Goal: Task Accomplishment & Management: Manage account settings

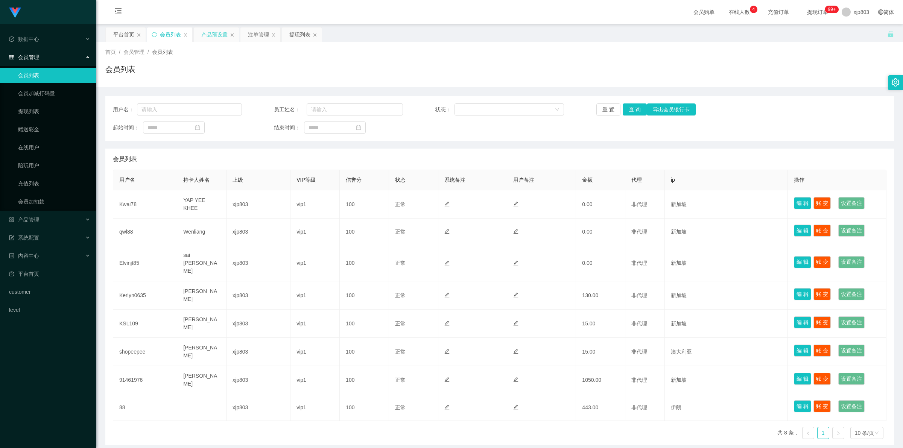
click at [212, 38] on div "产品预设置" at bounding box center [214, 34] width 26 height 14
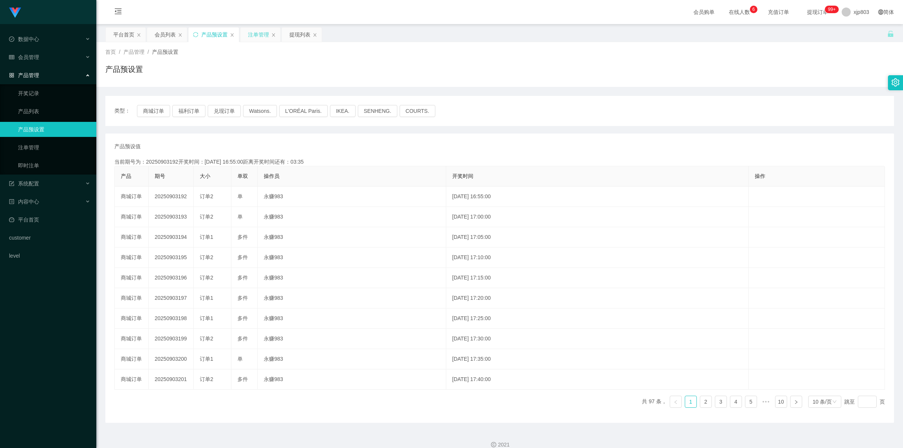
click at [260, 37] on div "注单管理" at bounding box center [258, 34] width 21 height 14
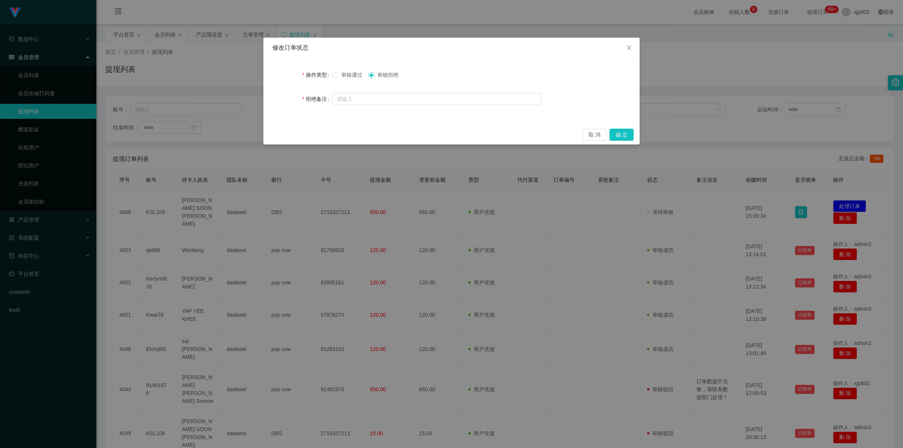
click at [390, 89] on form "操作类型 审核通过 审核拒绝 拒绝备注" at bounding box center [451, 86] width 358 height 39
click at [411, 97] on input "text" at bounding box center [436, 99] width 209 height 12
paste input "订单数据不完整，请联系数据部门处理！"
type input "订单数据不完整，请联系数据部门处理！"
click at [623, 137] on button "确 定" at bounding box center [621, 135] width 24 height 12
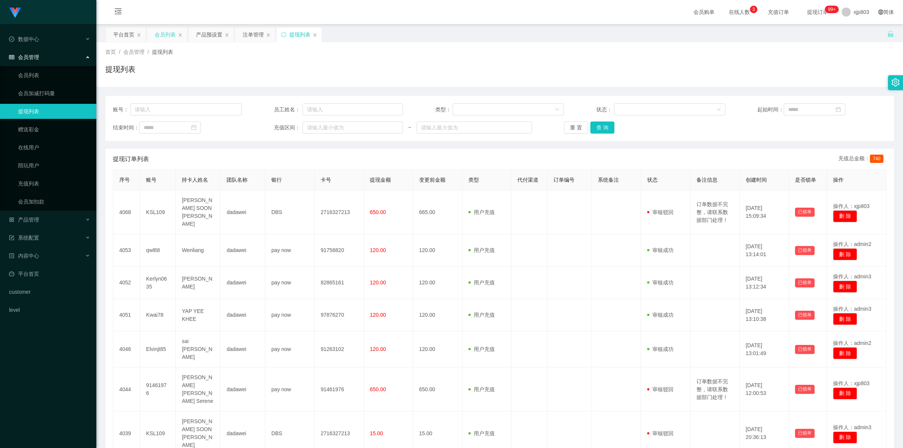
drag, startPoint x: 159, startPoint y: 37, endPoint x: 169, endPoint y: 37, distance: 10.2
click at [162, 38] on div "会员列表" at bounding box center [165, 34] width 21 height 14
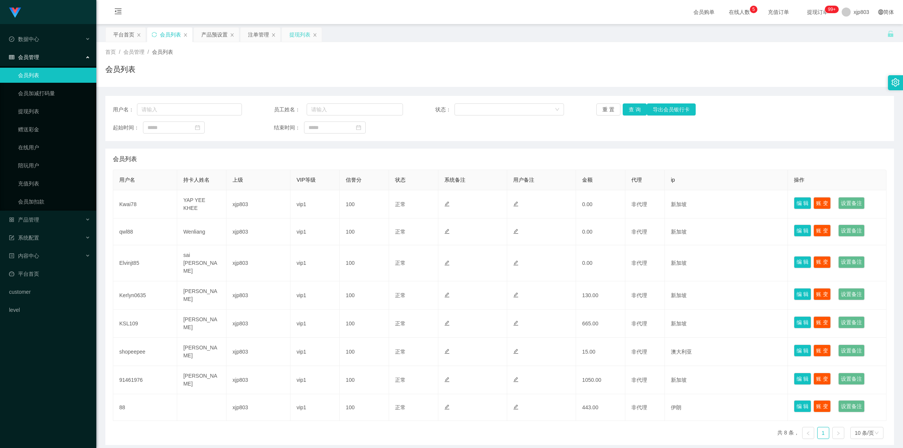
drag, startPoint x: 0, startPoint y: 0, endPoint x: 294, endPoint y: 37, distance: 296.1
click at [294, 37] on div "提现列表" at bounding box center [299, 34] width 21 height 14
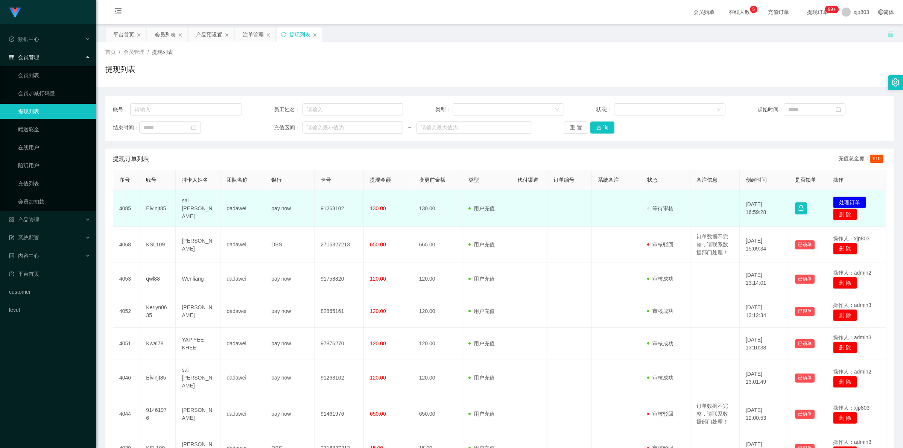
click at [166, 210] on td "Elvinjt85" at bounding box center [158, 208] width 36 height 36
click at [163, 208] on td "Elvinjt85" at bounding box center [158, 208] width 36 height 36
copy td "Elvinjt85"
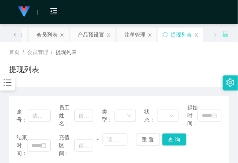
copy td "Elvinjt85"
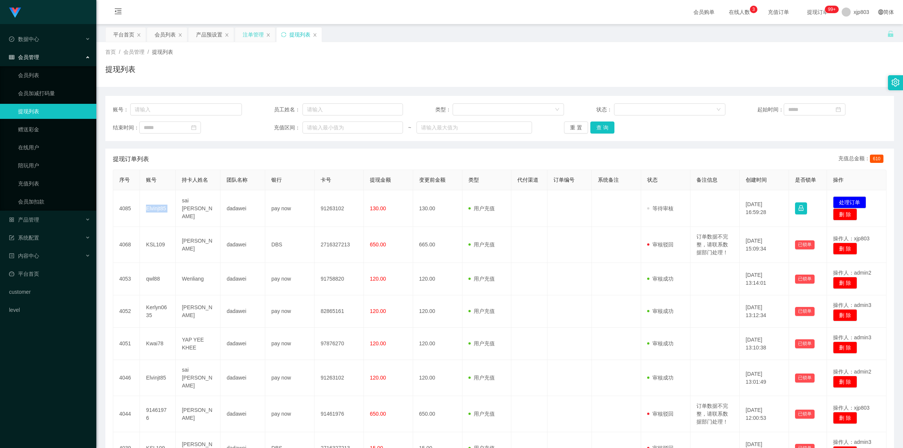
click at [259, 38] on div "注单管理" at bounding box center [253, 34] width 21 height 14
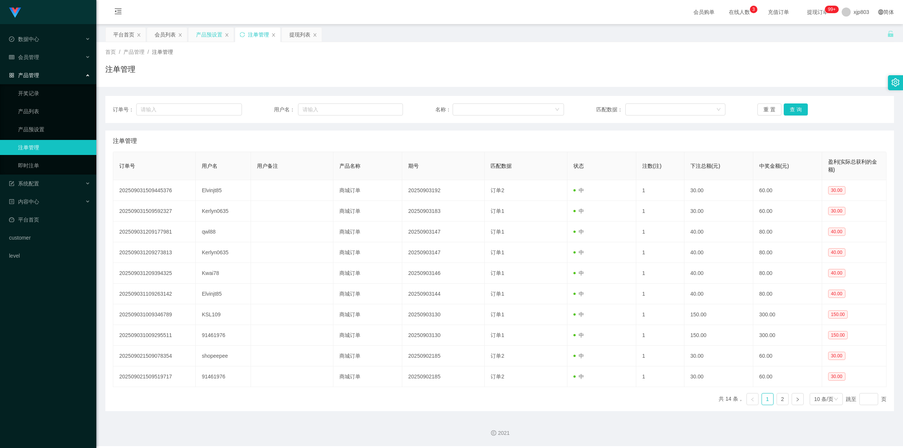
click at [202, 34] on div "产品预设置" at bounding box center [209, 34] width 26 height 14
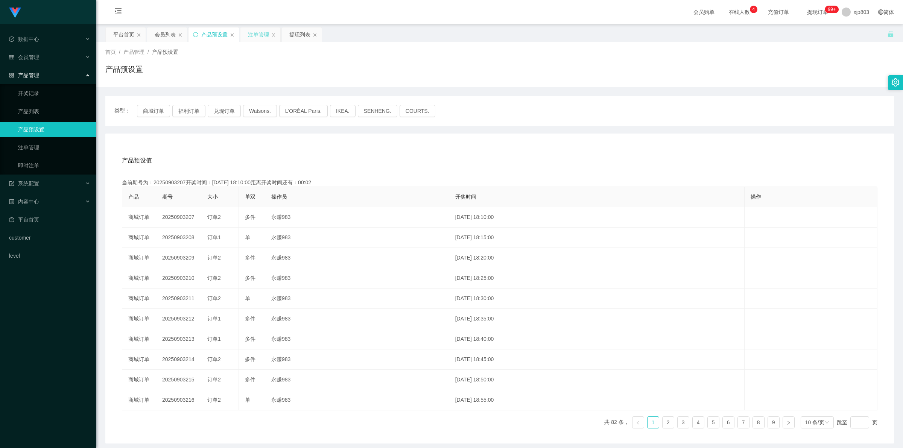
click at [257, 38] on div "注单管理" at bounding box center [258, 34] width 21 height 14
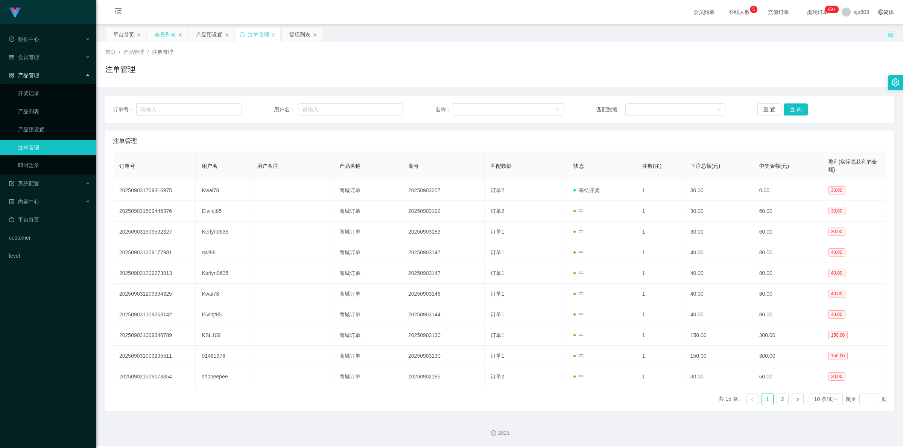
click at [174, 32] on div "会员列表" at bounding box center [165, 34] width 21 height 14
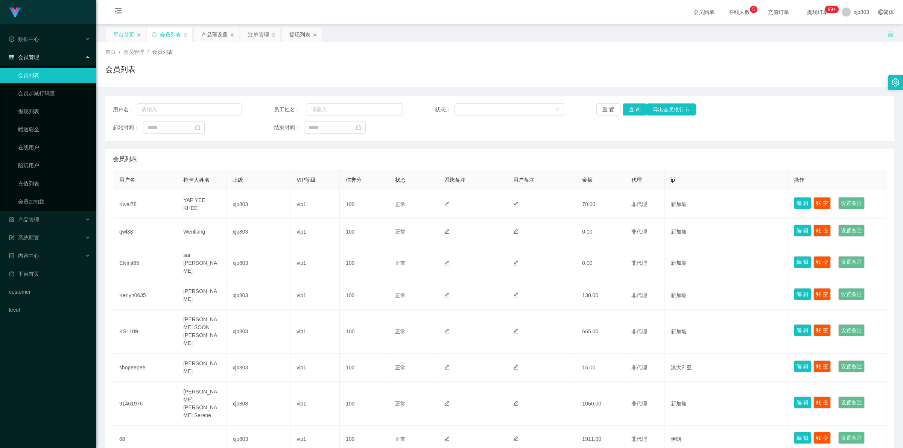
click at [121, 34] on div "平台首页" at bounding box center [123, 34] width 21 height 14
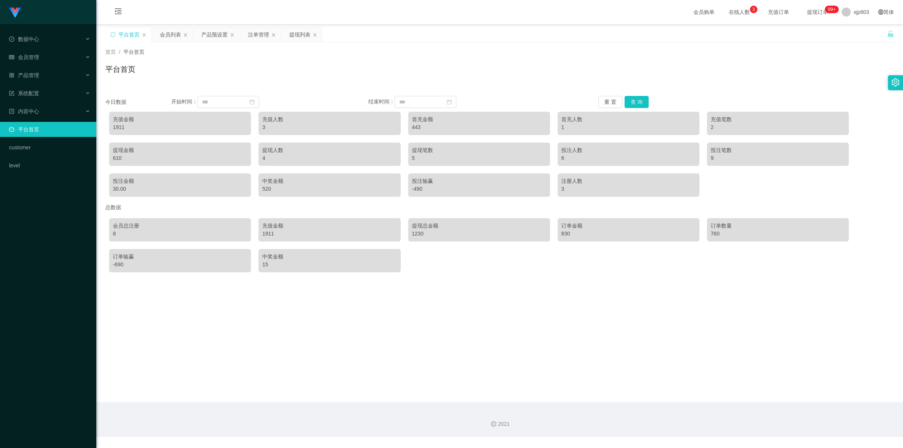
click at [122, 128] on div "1911" at bounding box center [180, 127] width 134 height 8
copy div "1911"
